Goal: Task Accomplishment & Management: Manage account settings

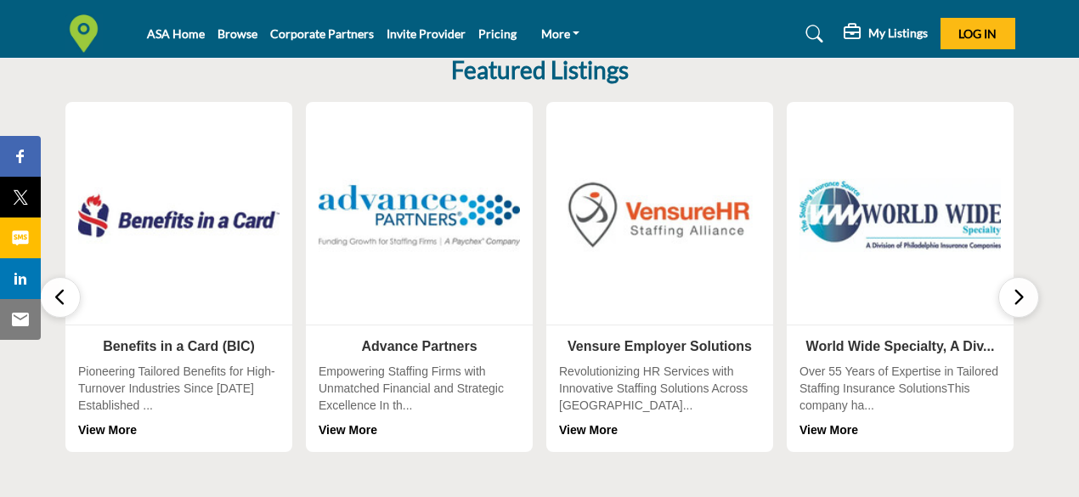
scroll to position [540, 0]
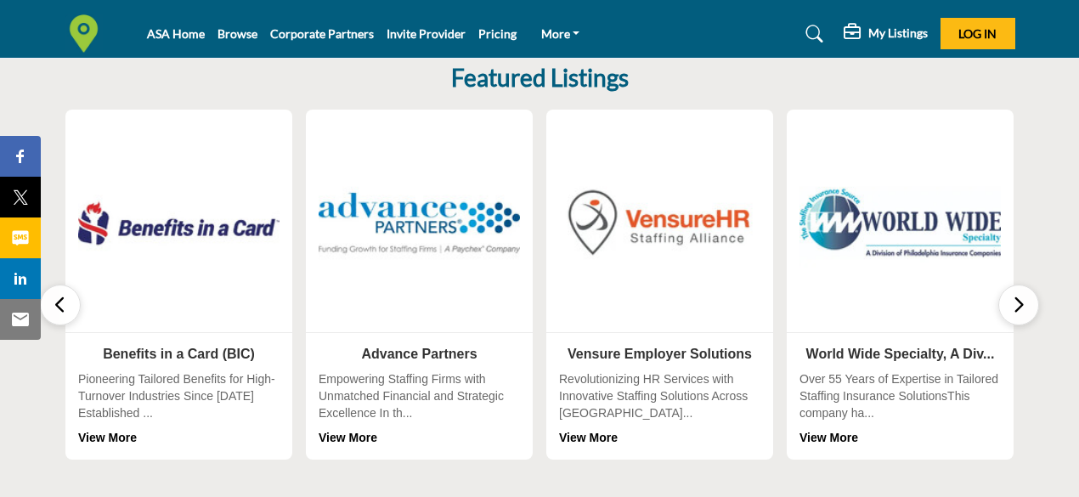
click at [1023, 305] on icon "button" at bounding box center [1019, 304] width 14 height 21
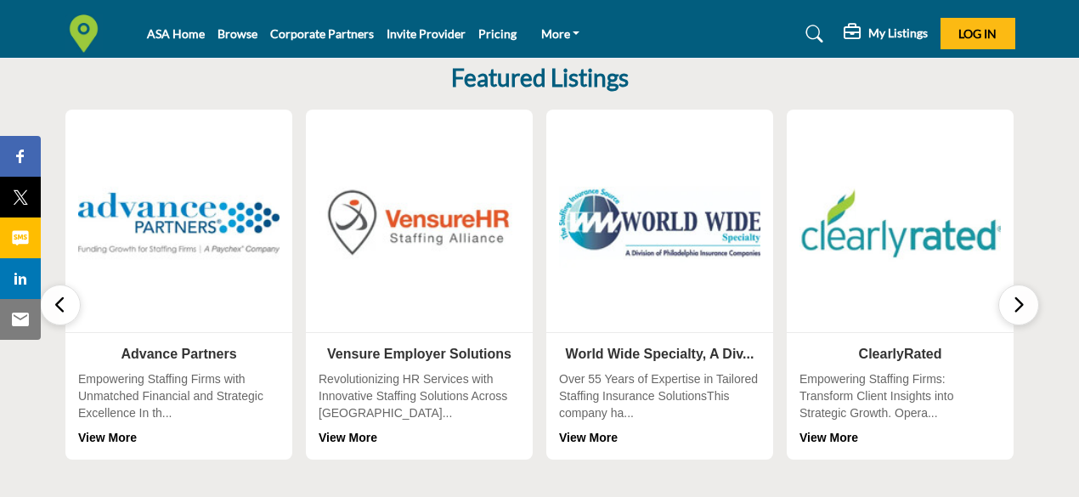
click at [1023, 305] on icon "button" at bounding box center [1019, 304] width 14 height 21
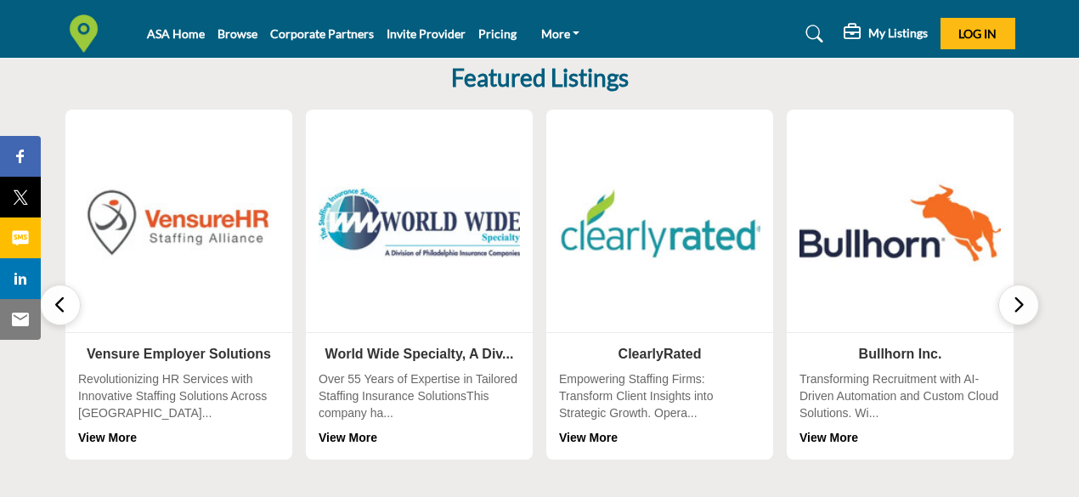
click at [1023, 305] on icon "button" at bounding box center [1019, 304] width 14 height 21
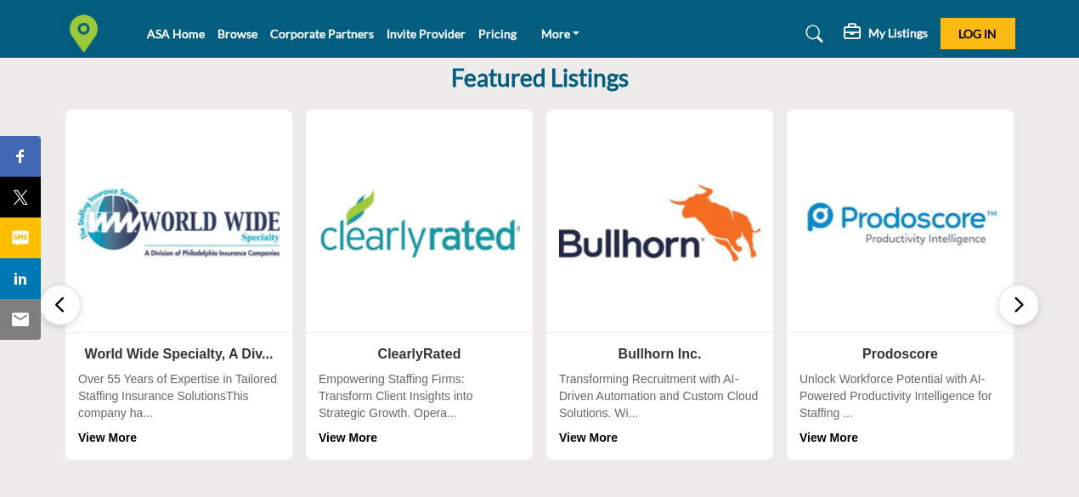
click at [1023, 305] on icon "button" at bounding box center [1019, 304] width 14 height 21
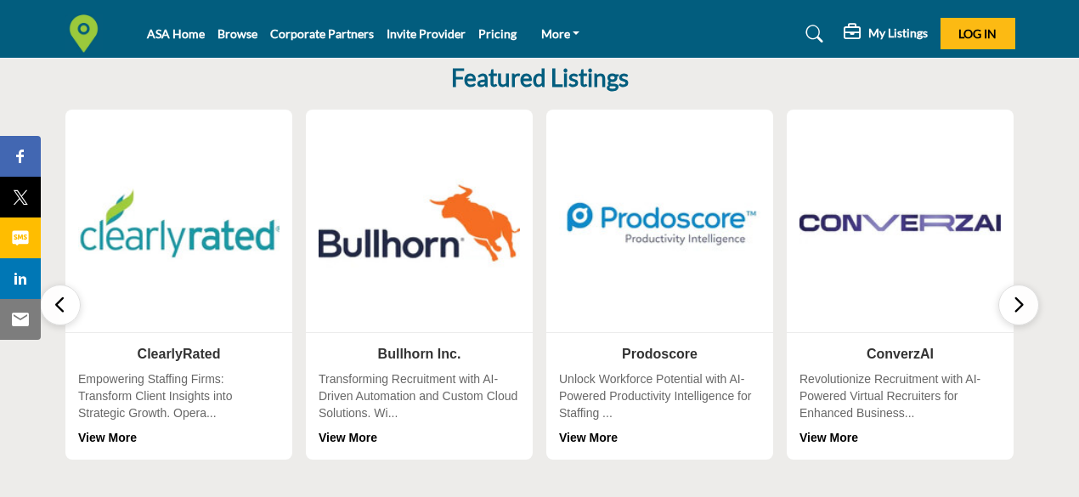
click at [1023, 305] on icon "button" at bounding box center [1019, 304] width 14 height 21
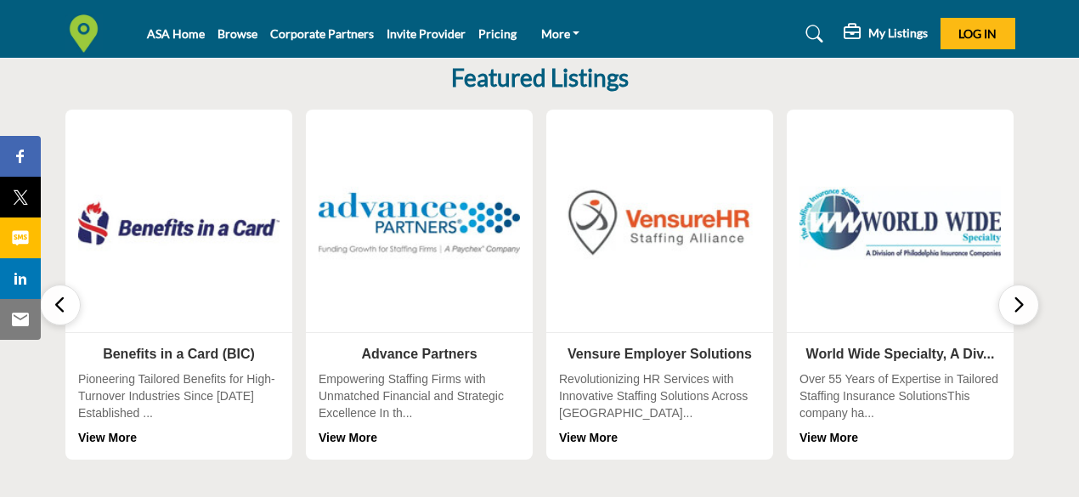
click at [1023, 305] on icon "button" at bounding box center [1019, 304] width 14 height 21
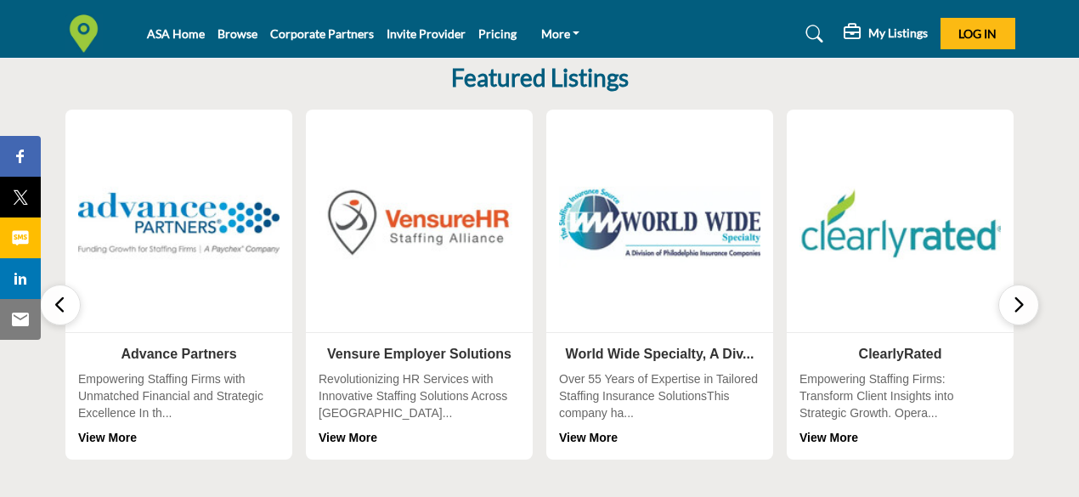
click at [1023, 305] on icon "button" at bounding box center [1019, 304] width 14 height 21
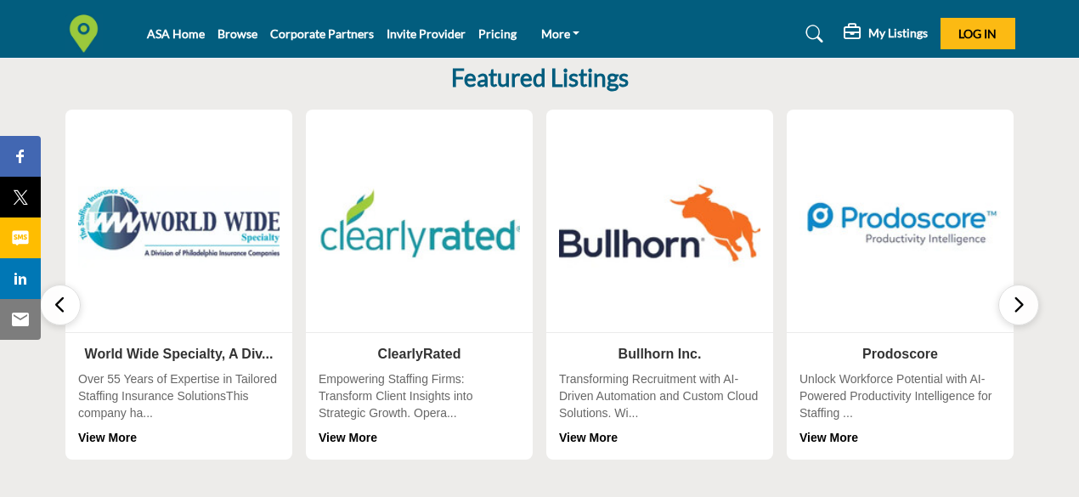
click at [1023, 305] on icon "button" at bounding box center [1019, 304] width 14 height 21
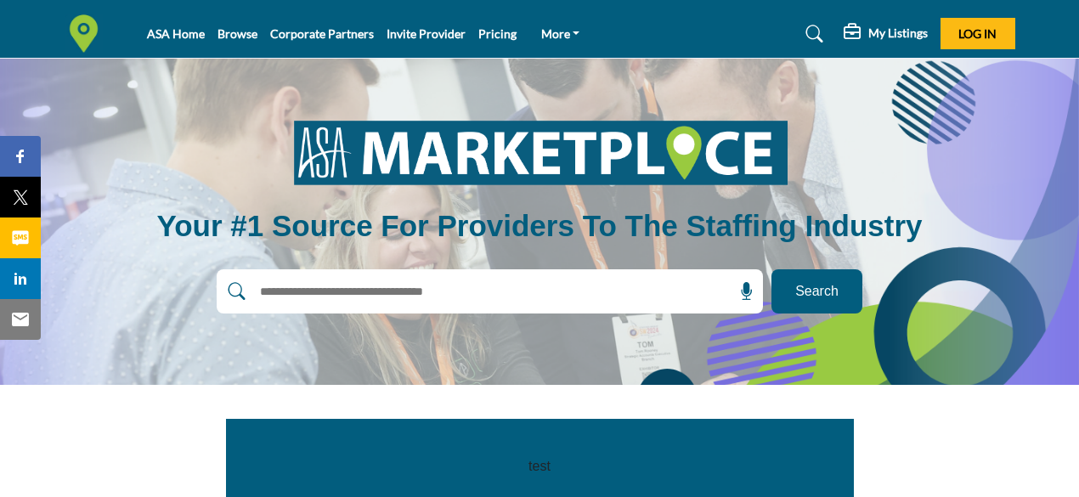
scroll to position [0, 0]
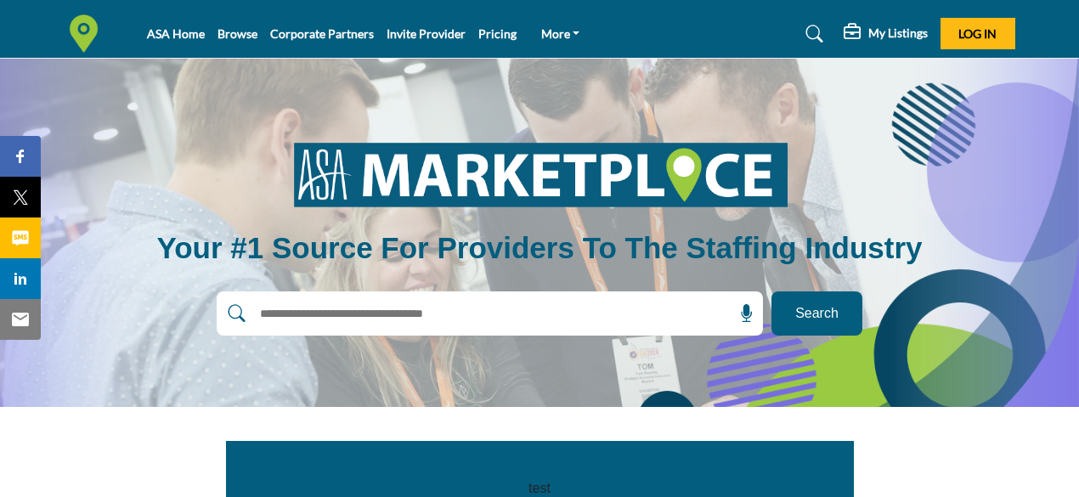
click at [515, 313] on input "text" at bounding box center [453, 313] width 405 height 25
type input "********"
click at [772, 291] on button "Search" at bounding box center [817, 313] width 91 height 44
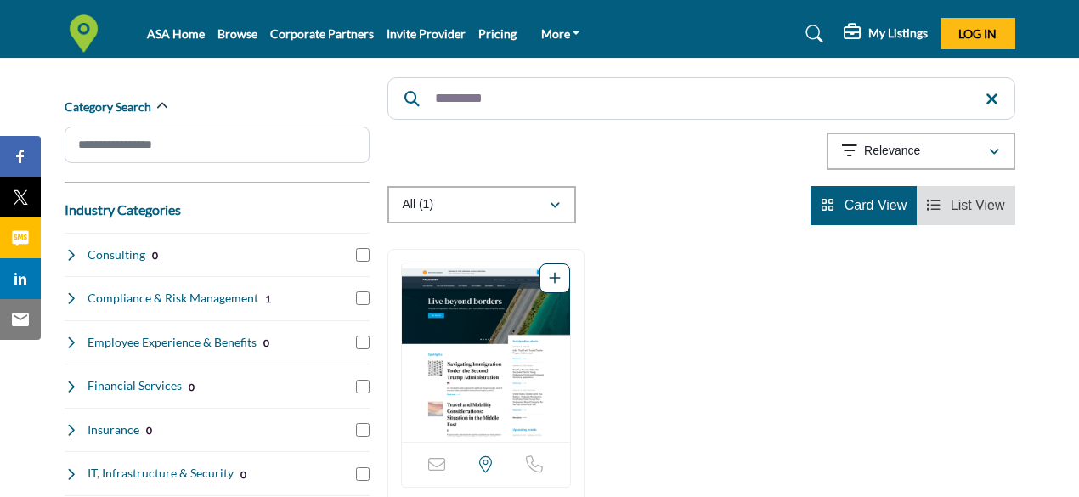
scroll to position [193, 0]
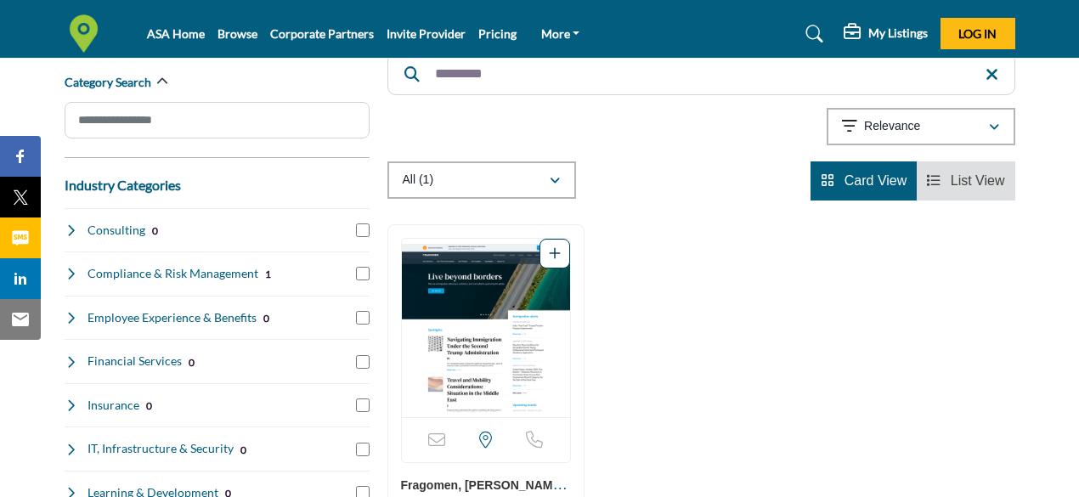
click at [493, 283] on img "Open Listing in new tab" at bounding box center [486, 328] width 168 height 178
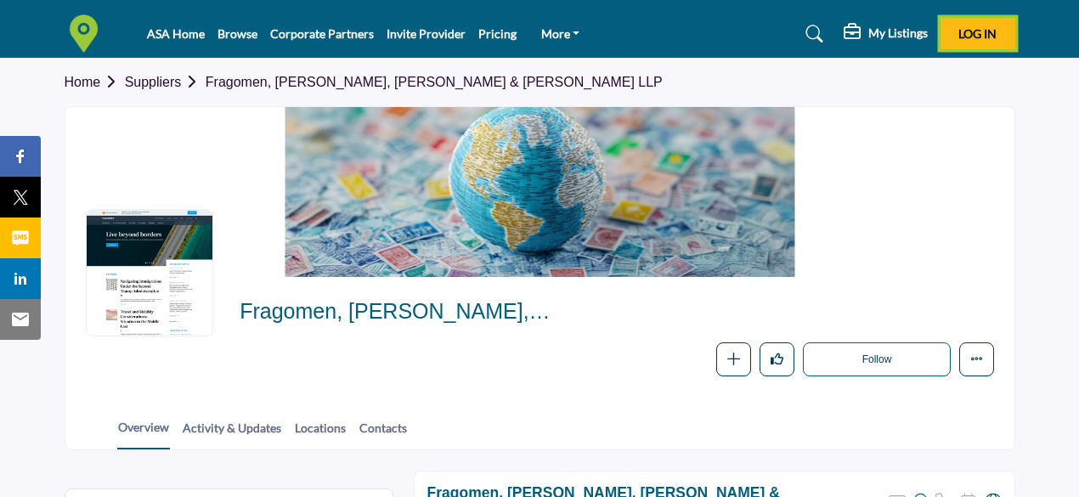
click at [965, 37] on span "Log In" at bounding box center [977, 33] width 38 height 14
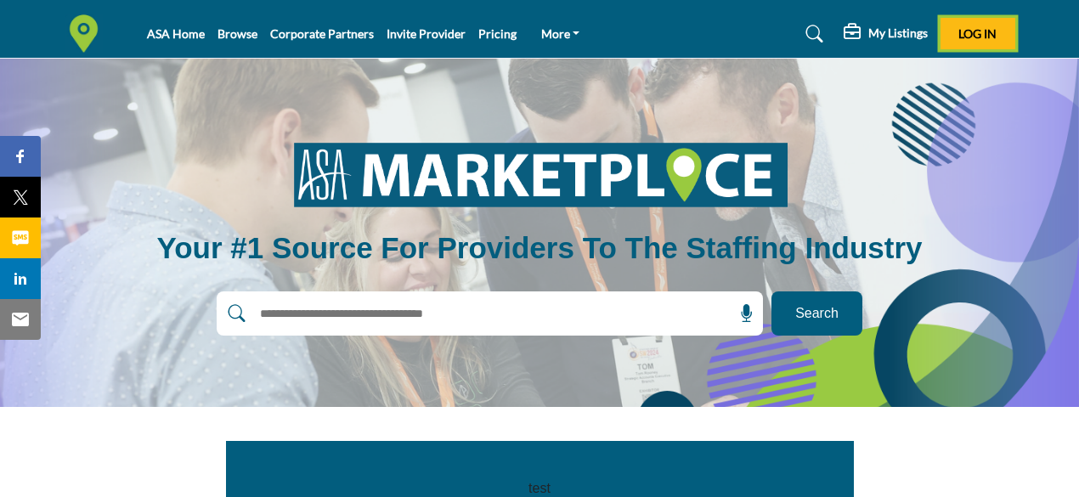
click at [970, 36] on span "Log In" at bounding box center [977, 33] width 38 height 14
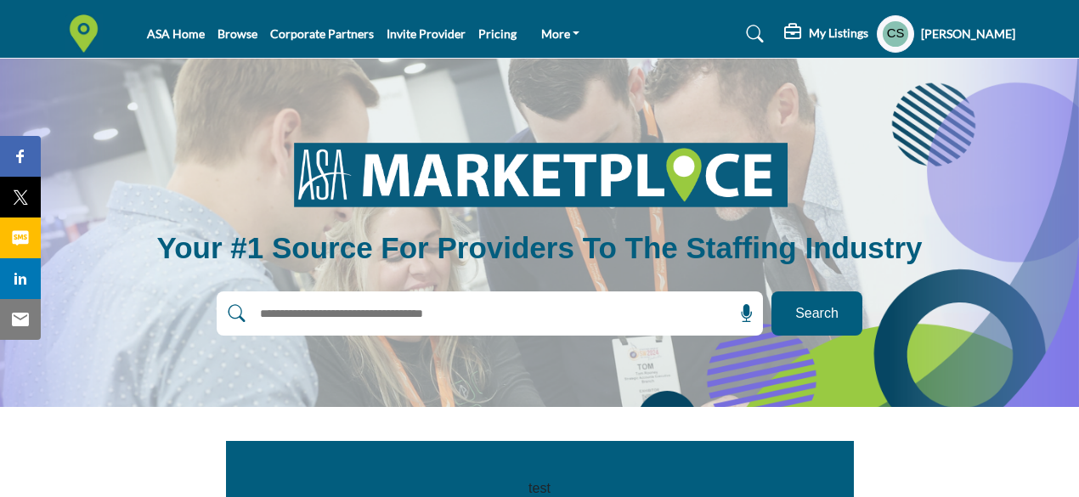
click at [809, 35] on h5 "My Listings" at bounding box center [838, 32] width 59 height 15
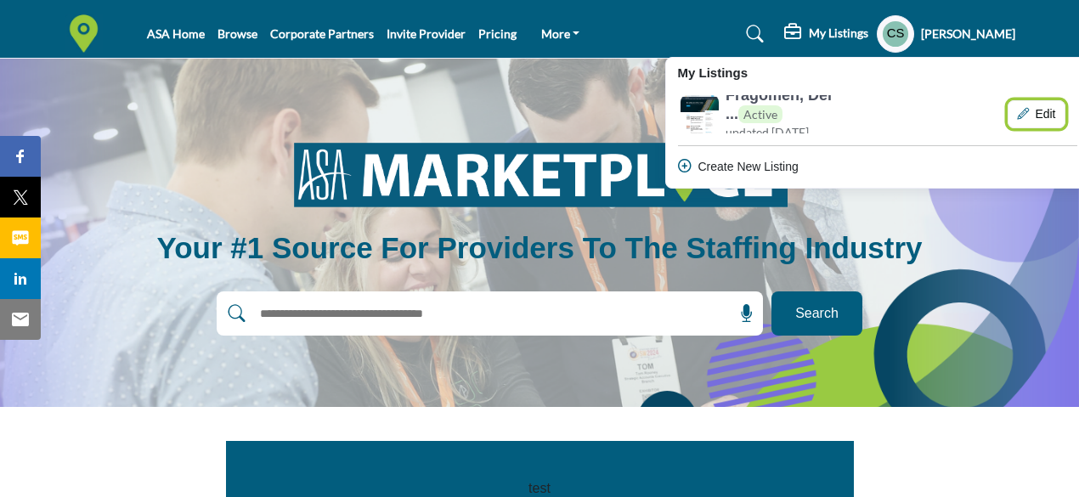
click at [1030, 115] on button "Edit" at bounding box center [1037, 114] width 58 height 29
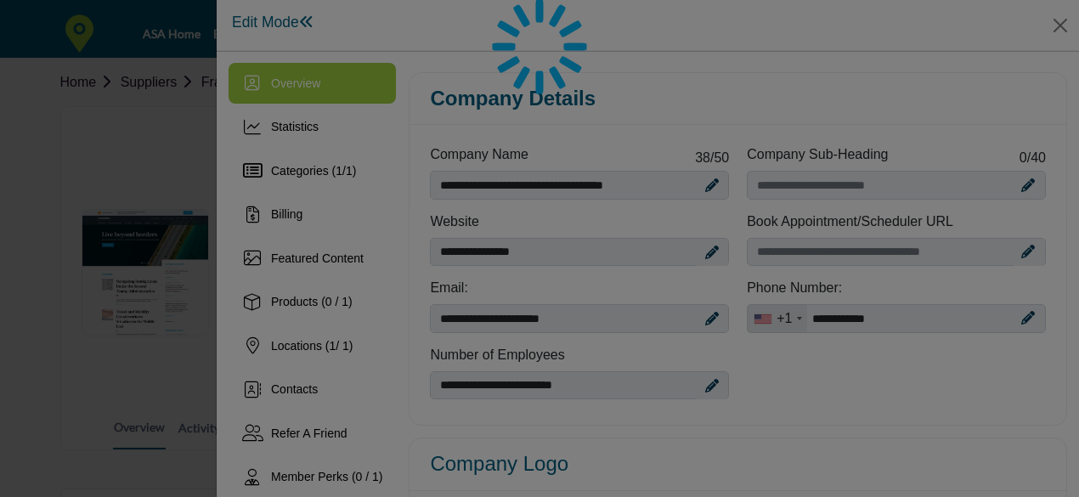
click at [1079, 182] on div at bounding box center [539, 248] width 1079 height 497
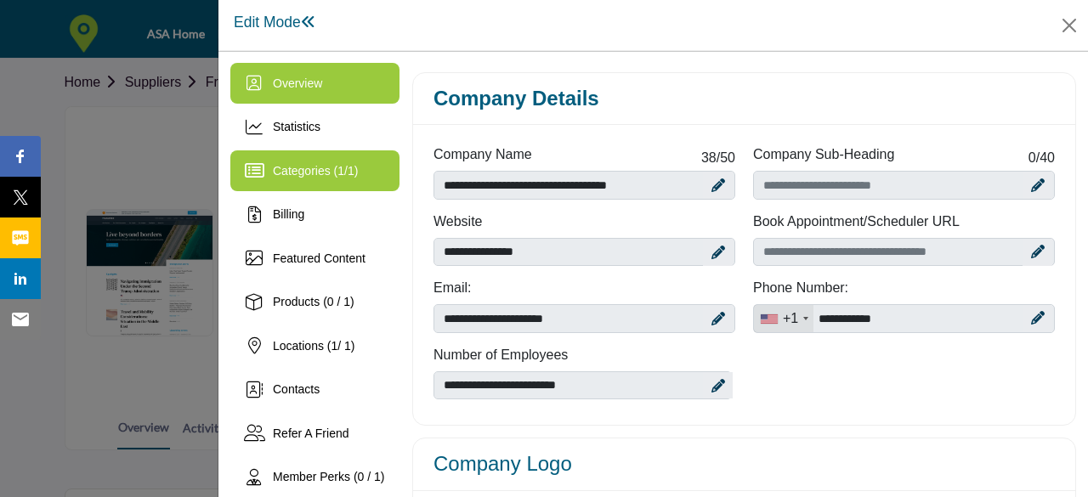
click at [313, 176] on span "Categories ( 1 / 1 )" at bounding box center [315, 171] width 85 height 14
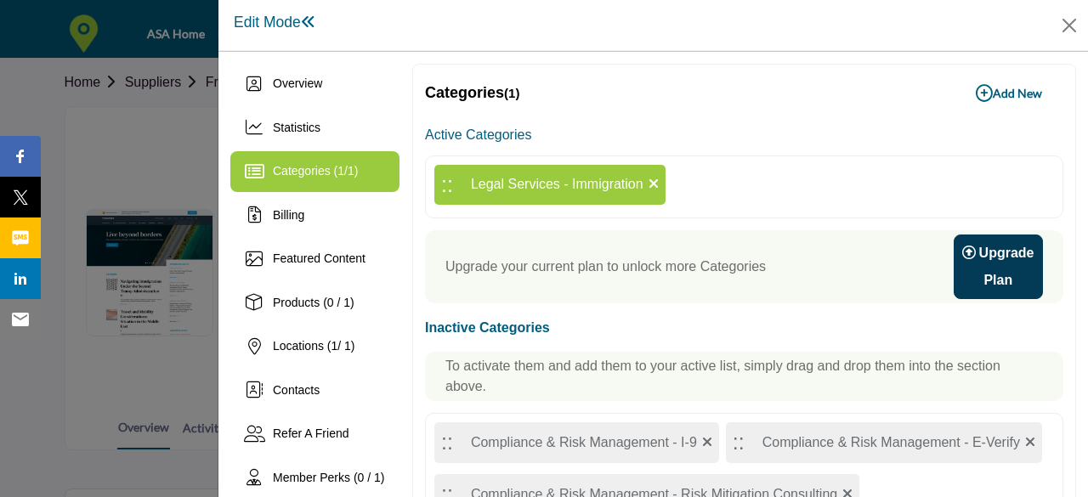
click at [500, 189] on div ":: Legal Services - Immigration" at bounding box center [549, 185] width 231 height 41
click at [975, 93] on icon "button" at bounding box center [983, 93] width 17 height 17
